Goal: Find specific page/section: Find specific page/section

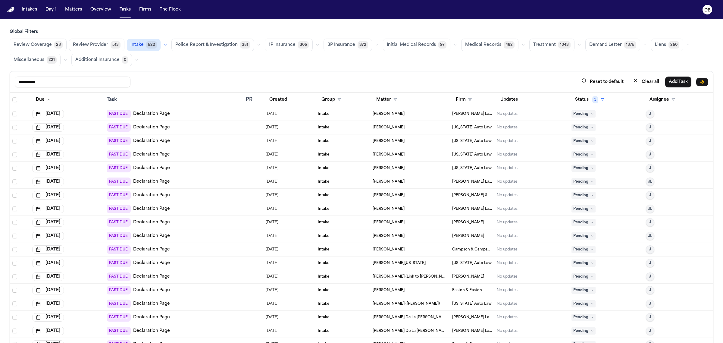
drag, startPoint x: 78, startPoint y: 86, endPoint x: 0, endPoint y: 99, distance: 79.3
click at [0, 99] on div "**********" at bounding box center [361, 199] width 723 height 341
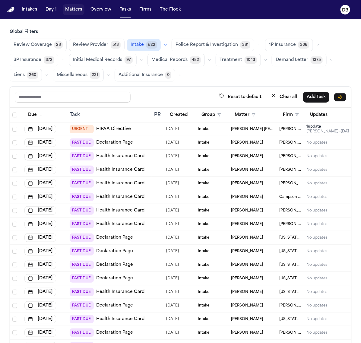
click at [65, 3] on nav "Intakes Day 1 Matters Overview Tasks Firms The Flock DB" at bounding box center [180, 9] width 361 height 19
click at [66, 3] on nav "Intakes Day 1 Matters Overview Tasks Firms The Flock DB" at bounding box center [180, 9] width 361 height 19
click at [66, 5] on button "Matters" at bounding box center [74, 9] width 22 height 11
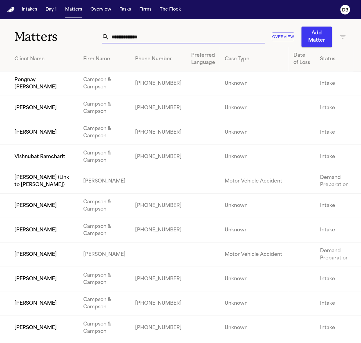
click at [188, 37] on input "text" at bounding box center [186, 36] width 155 height 13
click at [118, 63] on div "Firm Name" at bounding box center [104, 58] width 42 height 7
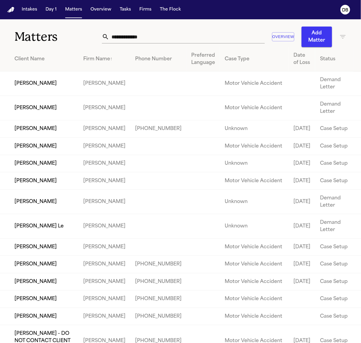
click at [121, 60] on div "Firm Name ↑" at bounding box center [104, 58] width 42 height 7
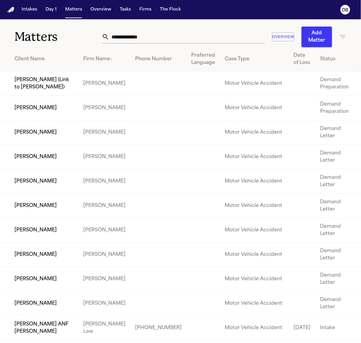
click at [339, 42] on div "Matters Overview Add Matter" at bounding box center [180, 33] width 361 height 28
click at [339, 39] on icon "button" at bounding box center [342, 36] width 7 height 7
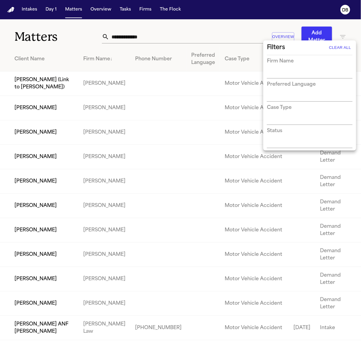
click at [329, 67] on div "Firm Name" at bounding box center [310, 68] width 86 height 21
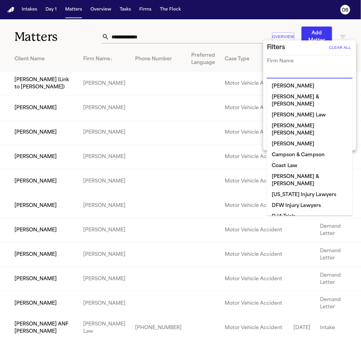
click at [327, 71] on input "text" at bounding box center [305, 74] width 77 height 8
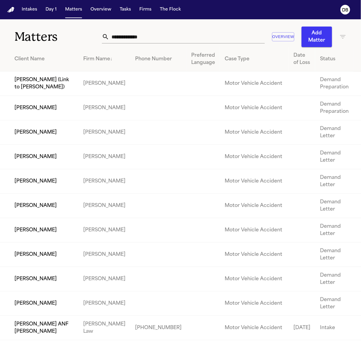
click at [340, 38] on icon "button" at bounding box center [342, 37] width 5 height 4
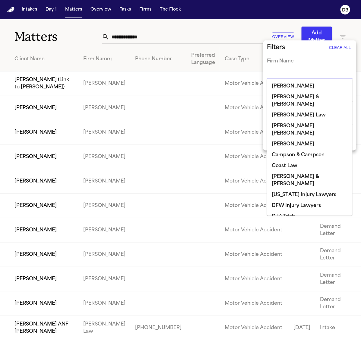
click at [313, 70] on input "text" at bounding box center [305, 74] width 77 height 8
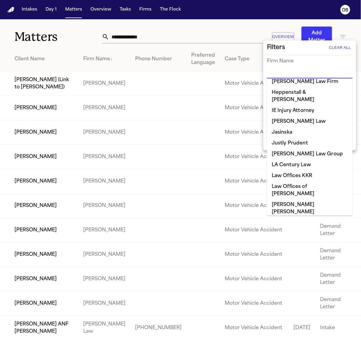
scroll to position [356, 0]
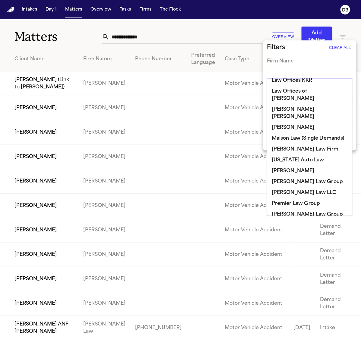
click at [313, 165] on li "[PERSON_NAME]" at bounding box center [310, 170] width 86 height 11
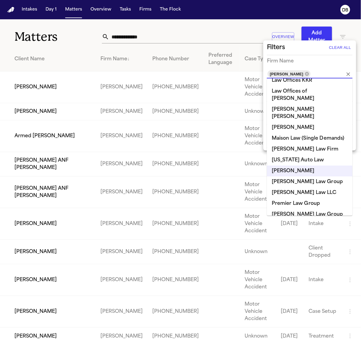
click at [64, 41] on div at bounding box center [180, 171] width 361 height 343
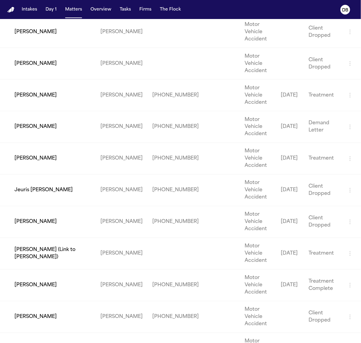
scroll to position [942, 0]
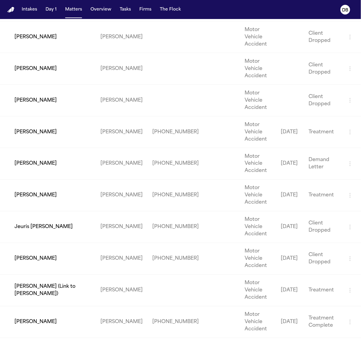
drag, startPoint x: 59, startPoint y: 144, endPoint x: 45, endPoint y: 137, distance: 15.5
click at [45, 137] on td "[PERSON_NAME]" at bounding box center [48, 132] width 96 height 32
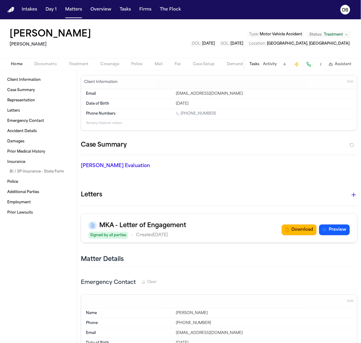
click at [319, 65] on button at bounding box center [320, 64] width 8 height 8
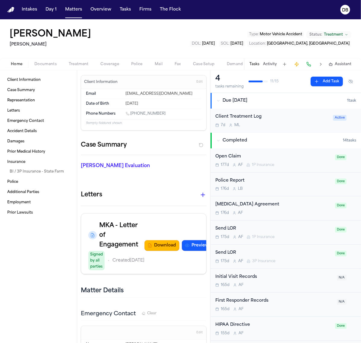
click at [289, 118] on div "Client Treatment Log" at bounding box center [272, 116] width 114 height 7
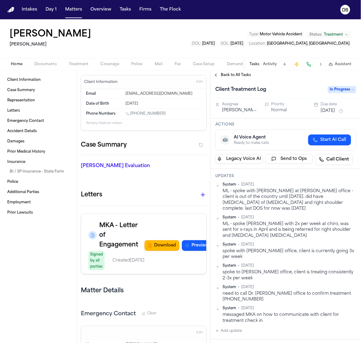
scroll to position [38, 0]
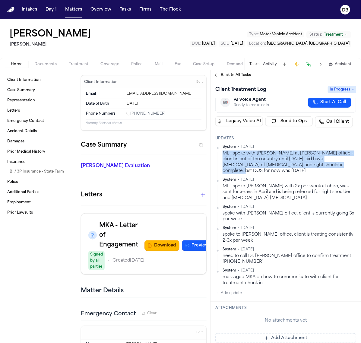
drag, startPoint x: 222, startPoint y: 154, endPoint x: 329, endPoint y: 165, distance: 107.8
click at [329, 165] on div "System • [DATE] ML - spoke with [PERSON_NAME] at [PERSON_NAME] office - client …" at bounding box center [285, 158] width 141 height 29
drag, startPoint x: 320, startPoint y: 164, endPoint x: 326, endPoint y: 166, distance: 5.8
click at [326, 166] on div "ML - spoke with [PERSON_NAME] at [PERSON_NAME] office - client is out of the co…" at bounding box center [288, 161] width 133 height 23
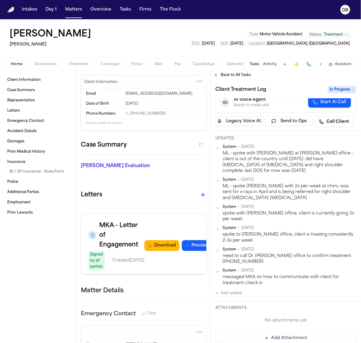
click at [278, 162] on div "ML - spoke with [PERSON_NAME] at [PERSON_NAME] office - client is out of the co…" at bounding box center [288, 161] width 133 height 23
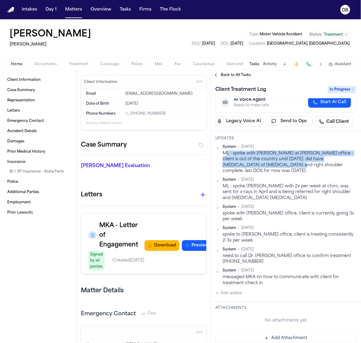
drag, startPoint x: 225, startPoint y: 149, endPoint x: 264, endPoint y: 167, distance: 42.7
click at [264, 167] on div "System • [DATE] ML - spoke with [PERSON_NAME] at [PERSON_NAME] office - client …" at bounding box center [288, 158] width 133 height 29
click at [255, 163] on div "ML - spoke with [PERSON_NAME] at [PERSON_NAME] office - client is out of the co…" at bounding box center [288, 161] width 133 height 23
drag, startPoint x: 221, startPoint y: 151, endPoint x: 262, endPoint y: 163, distance: 42.6
click at [262, 163] on div "System • [DATE] ML - spoke with [PERSON_NAME] at [PERSON_NAME] office - client …" at bounding box center [285, 158] width 141 height 29
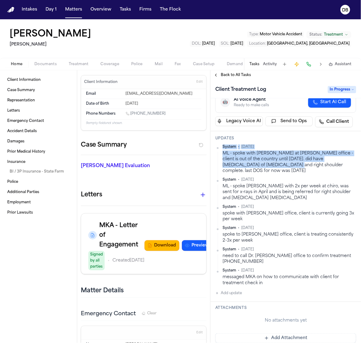
click at [231, 73] on span "Back to All Tasks" at bounding box center [236, 75] width 30 height 5
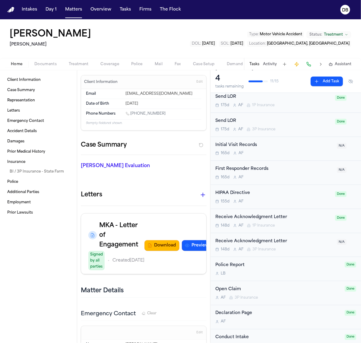
scroll to position [142, 0]
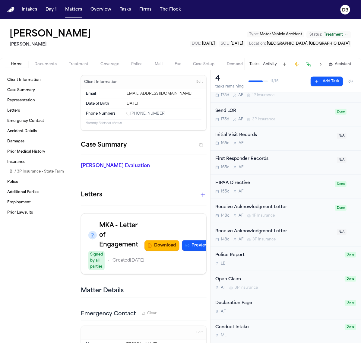
click at [57, 65] on button "Documents" at bounding box center [45, 64] width 34 height 7
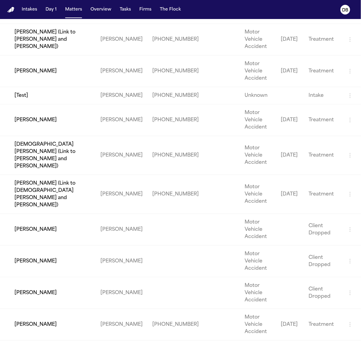
scroll to position [753, 0]
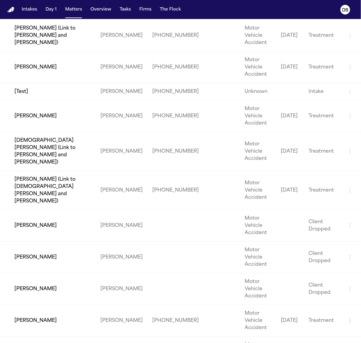
click at [46, 299] on td "[PERSON_NAME]" at bounding box center [48, 289] width 96 height 32
